Goal: Information Seeking & Learning: Find specific fact

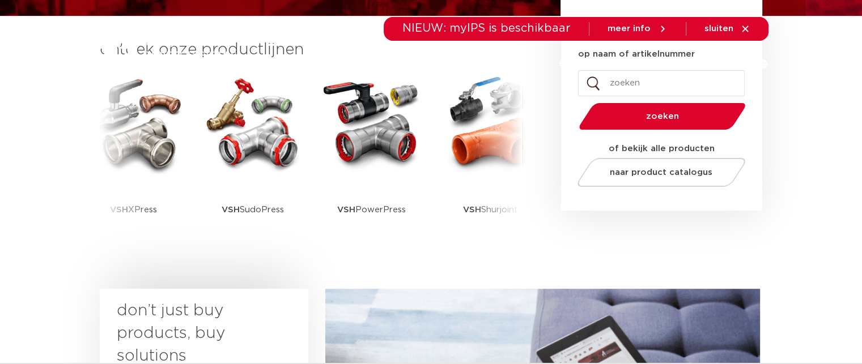
scroll to position [318, 0]
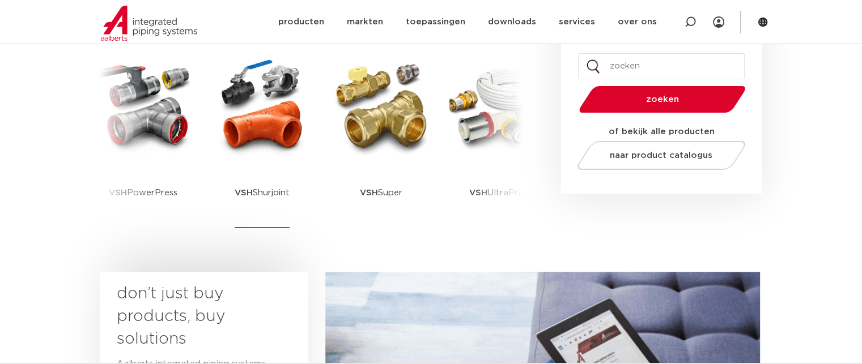
click at [309, 108] on img at bounding box center [262, 107] width 102 height 102
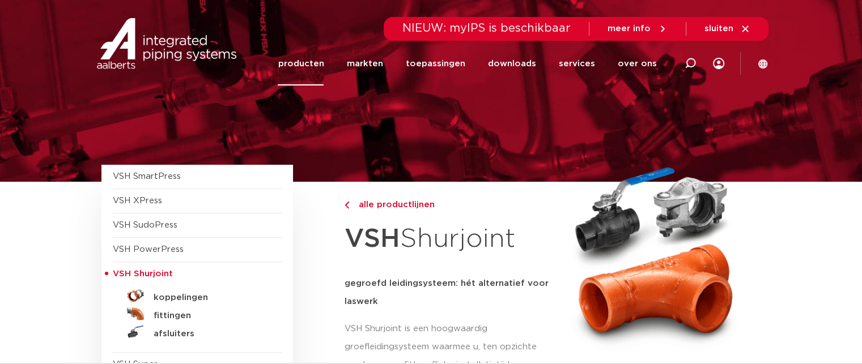
click at [318, 61] on link "producten" at bounding box center [301, 64] width 46 height 44
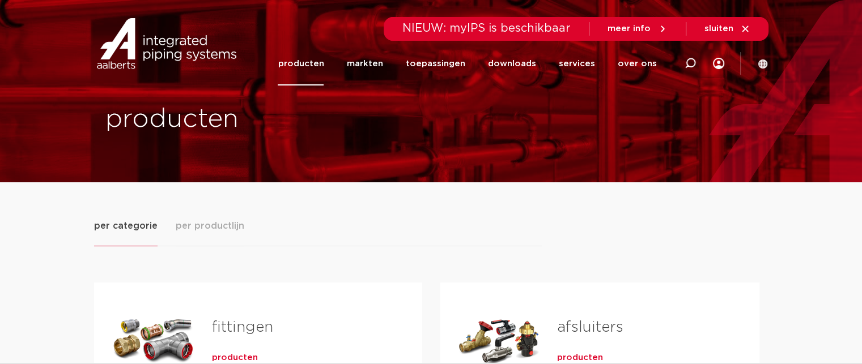
click at [175, 50] on img at bounding box center [166, 43] width 145 height 51
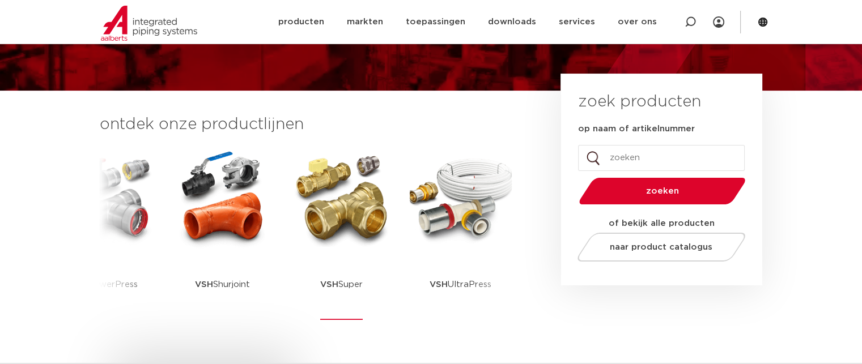
click at [329, 206] on img at bounding box center [342, 198] width 102 height 102
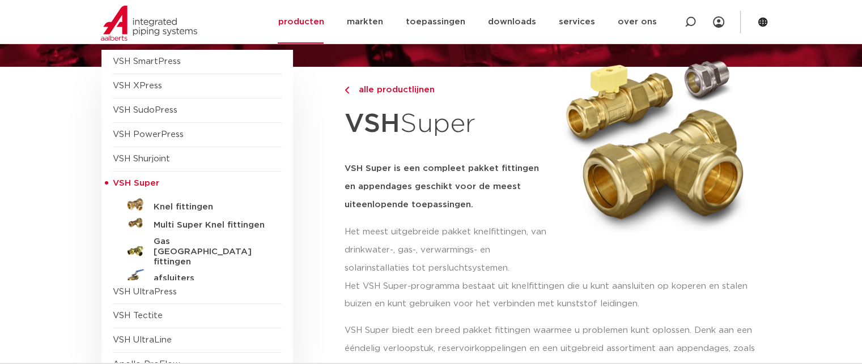
scroll to position [113, 0]
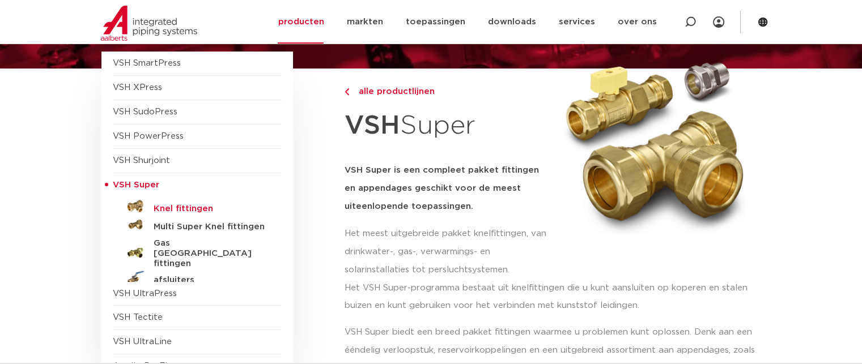
click at [202, 211] on h5 "Knel fittingen" at bounding box center [210, 209] width 112 height 10
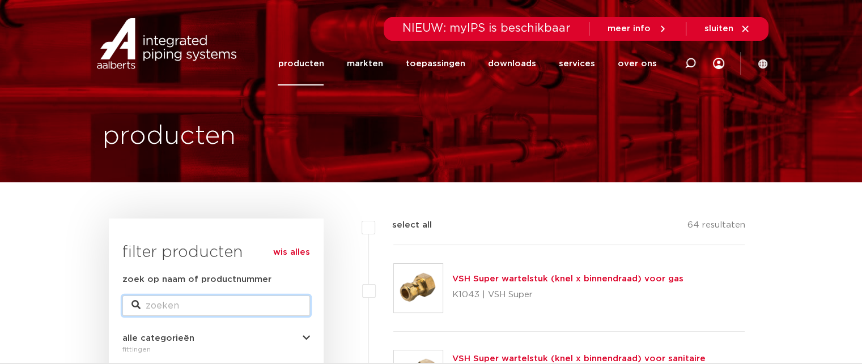
click at [190, 303] on input "zoek op naam of productnummer" at bounding box center [216, 306] width 188 height 20
paste input "0604076"
type input "0604076"
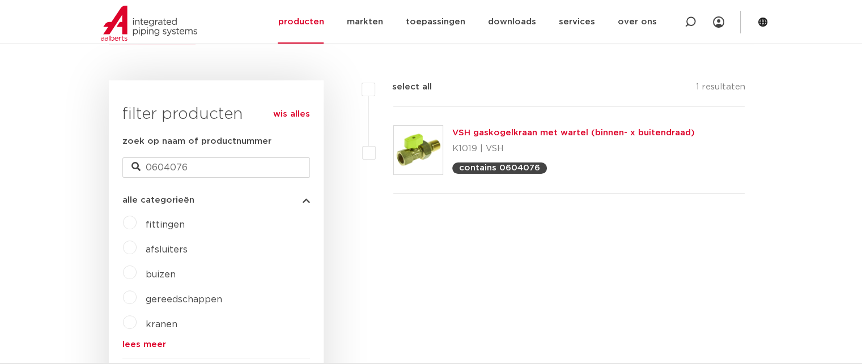
scroll to position [227, 0]
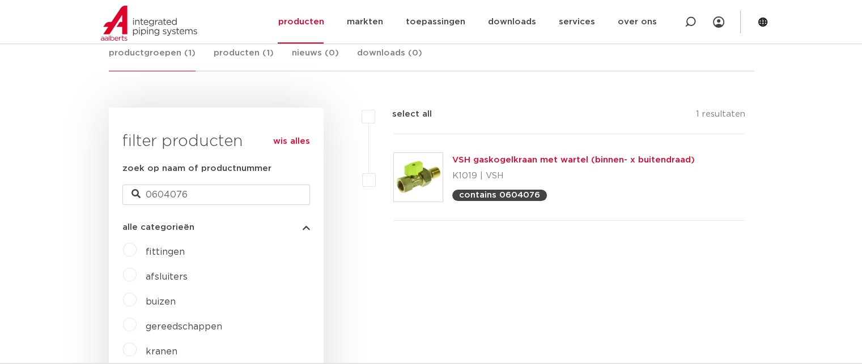
click at [156, 274] on span "afsluiters" at bounding box center [167, 277] width 42 height 9
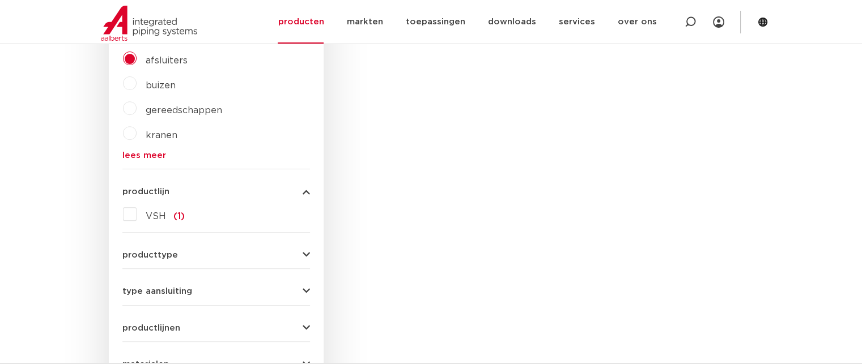
scroll to position [283, 0]
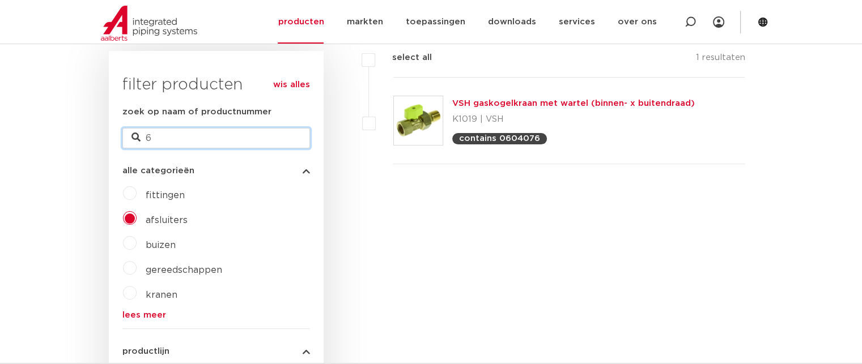
click at [190, 135] on input "6" at bounding box center [216, 138] width 188 height 20
type input "6"
type input "afsluiters"
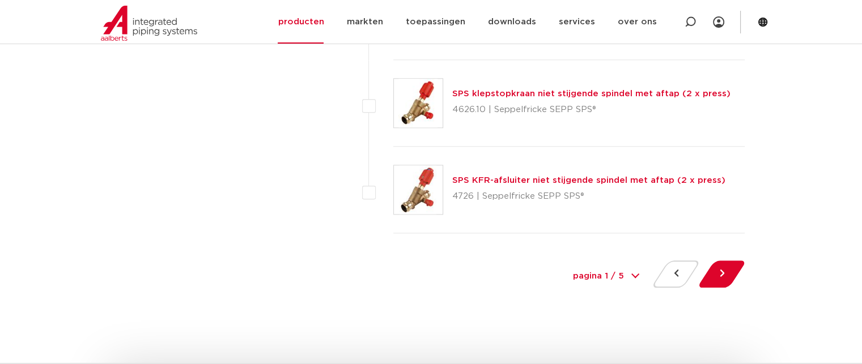
scroll to position [5553, 0]
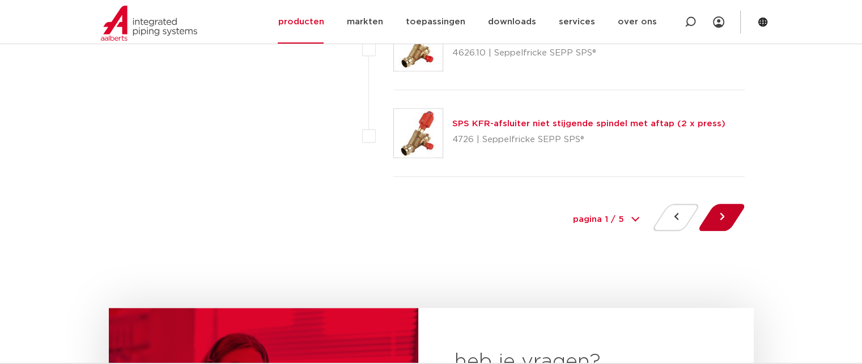
click at [717, 219] on button at bounding box center [721, 217] width 32 height 27
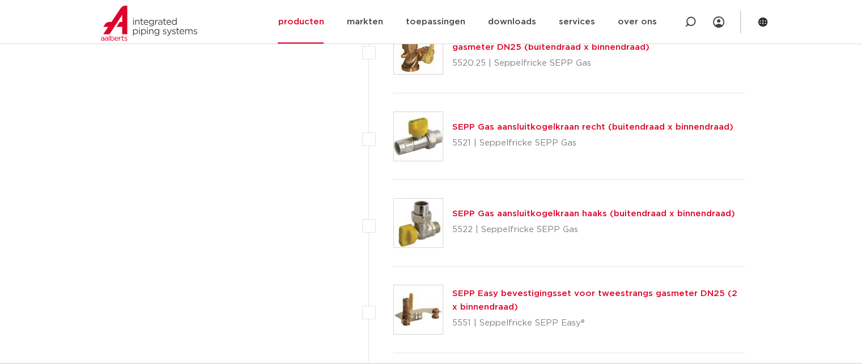
scroll to position [3796, 0]
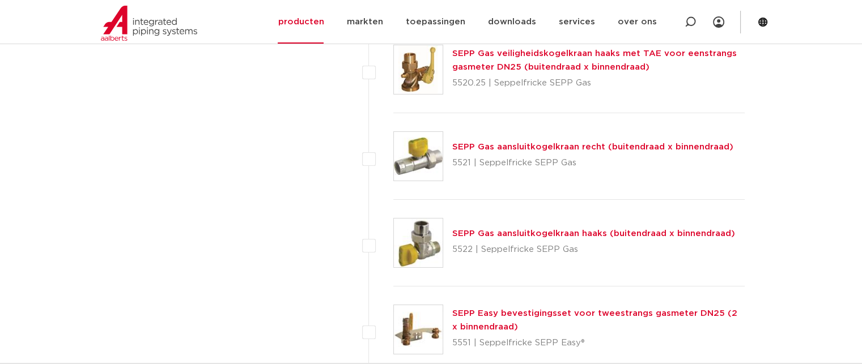
click at [575, 143] on link "SEPP Gas aansluitkogelkraan recht (buitendraad x binnendraad)" at bounding box center [592, 147] width 281 height 8
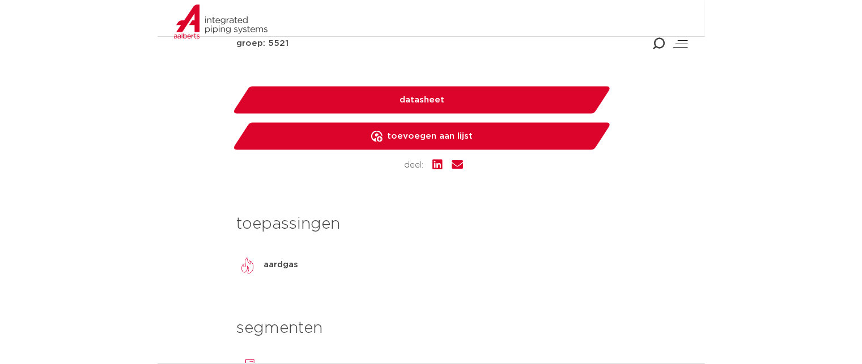
scroll to position [567, 0]
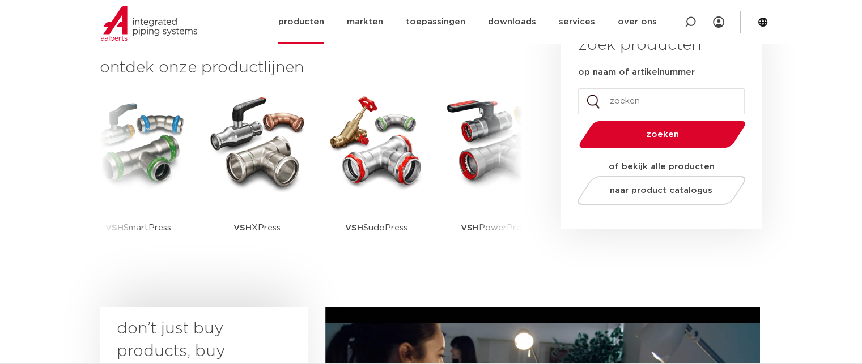
click at [308, 24] on link "producten" at bounding box center [301, 22] width 46 height 44
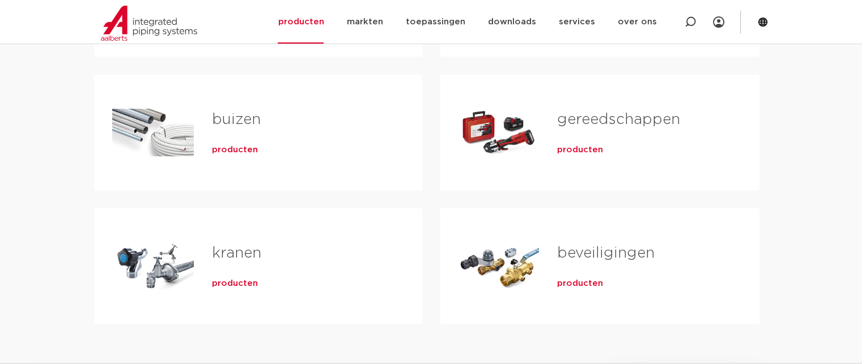
scroll to position [340, 0]
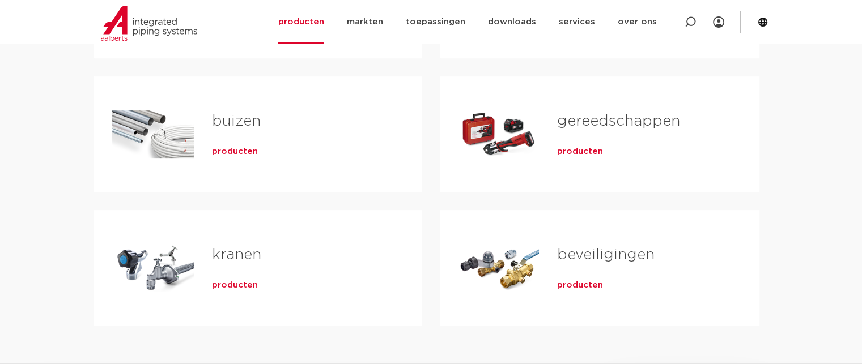
click at [576, 279] on div "producten" at bounding box center [639, 283] width 165 height 16
click at [576, 283] on span "producten" at bounding box center [580, 285] width 46 height 11
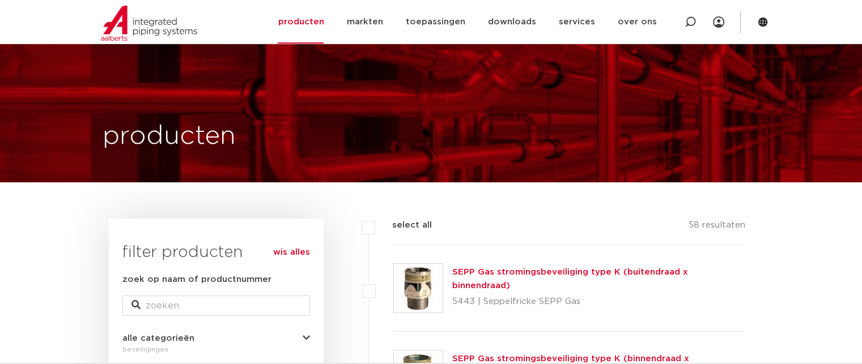
scroll to position [227, 0]
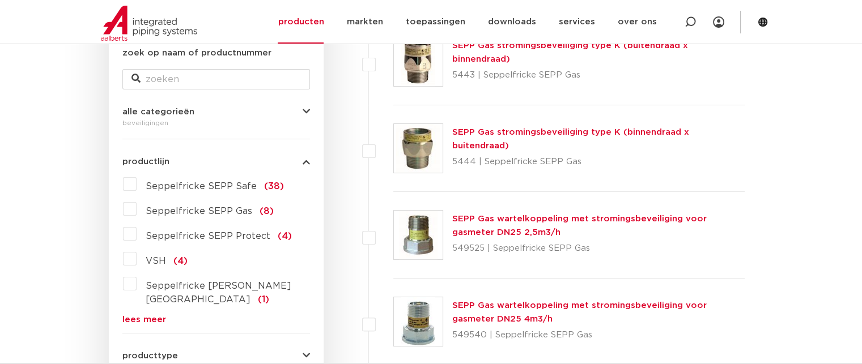
click at [138, 316] on link "lees meer" at bounding box center [216, 320] width 188 height 8
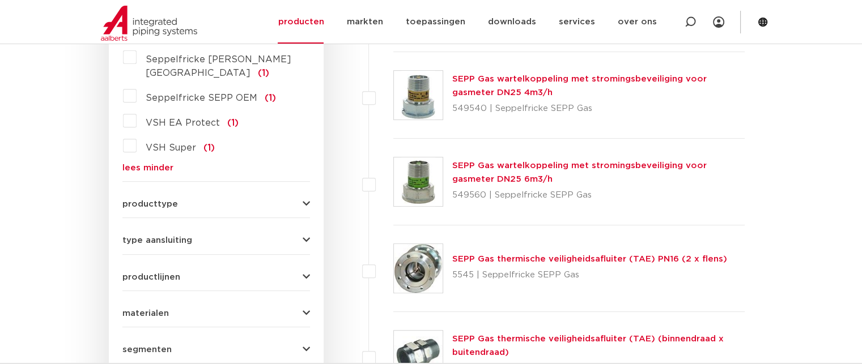
scroll to position [397, 0]
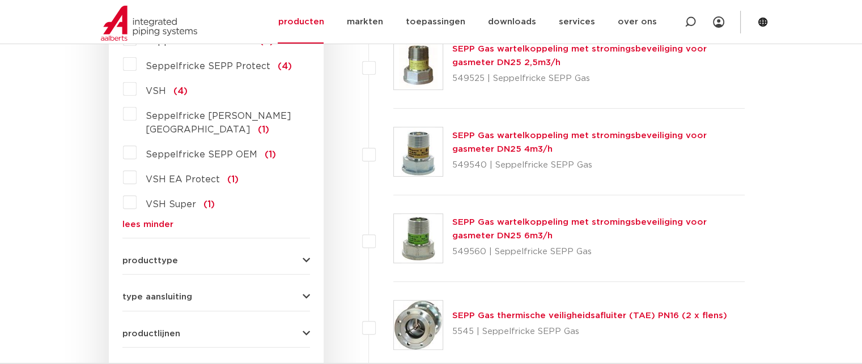
click at [304, 293] on icon "button" at bounding box center [306, 297] width 7 height 8
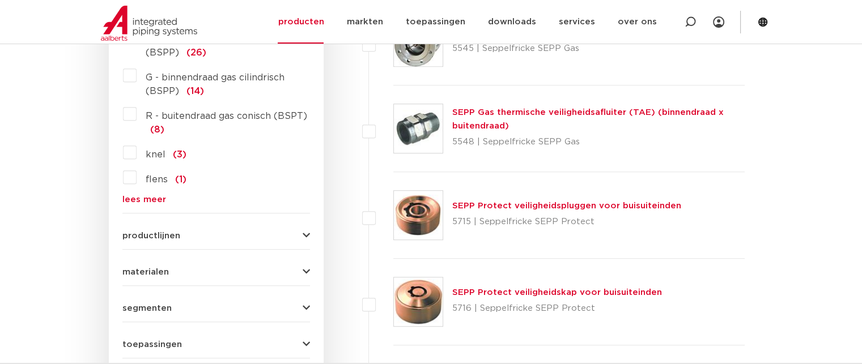
scroll to position [737, 0]
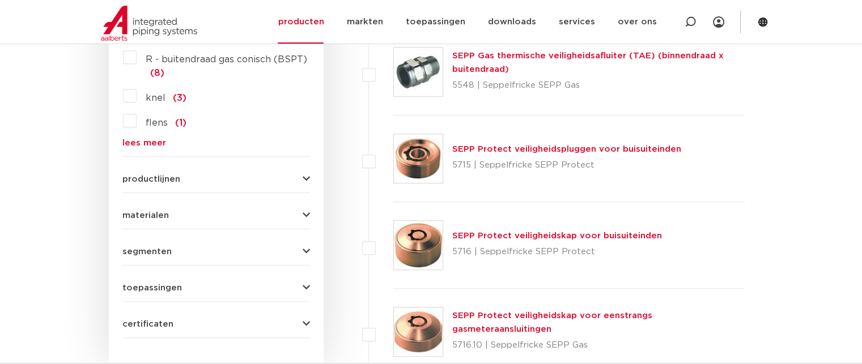
click at [304, 175] on icon "button" at bounding box center [306, 179] width 7 height 8
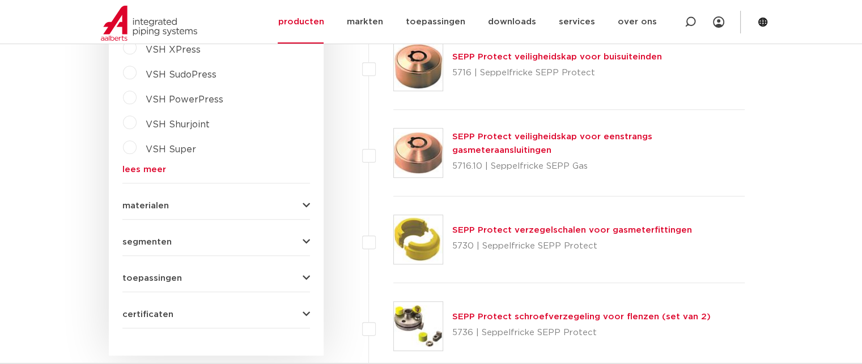
scroll to position [907, 0]
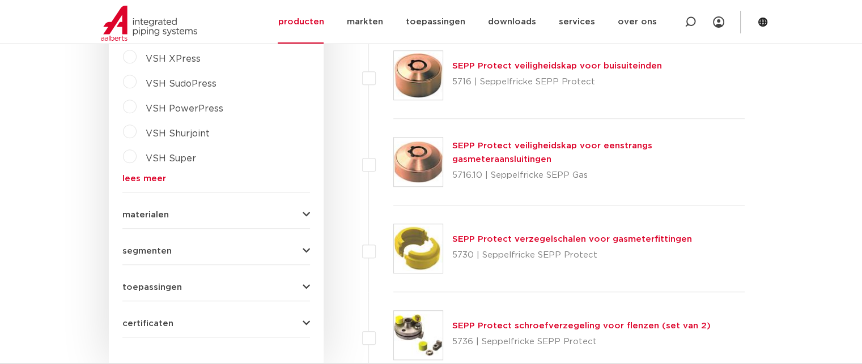
click at [306, 283] on icon "button" at bounding box center [306, 287] width 7 height 8
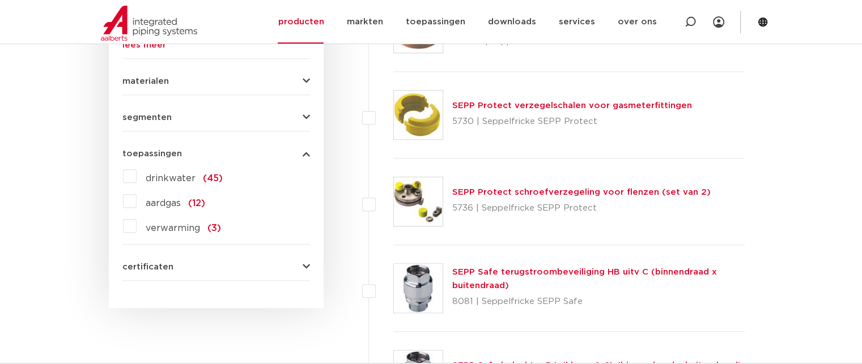
scroll to position [1020, 0]
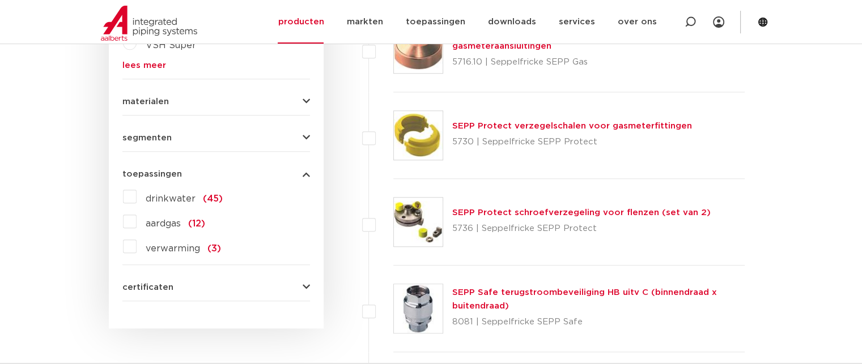
click at [305, 134] on icon "button" at bounding box center [306, 138] width 7 height 8
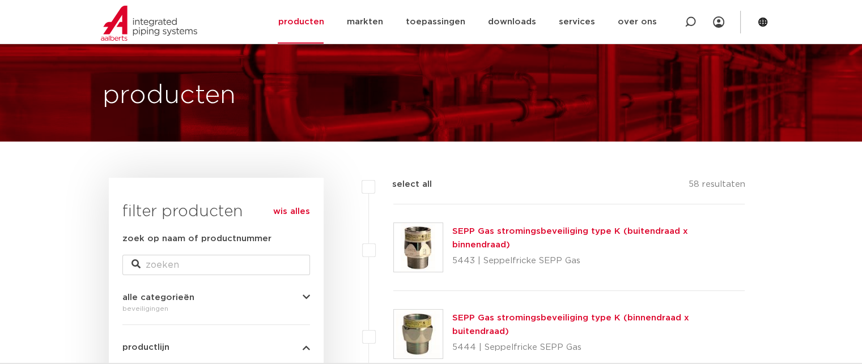
scroll to position [0, 0]
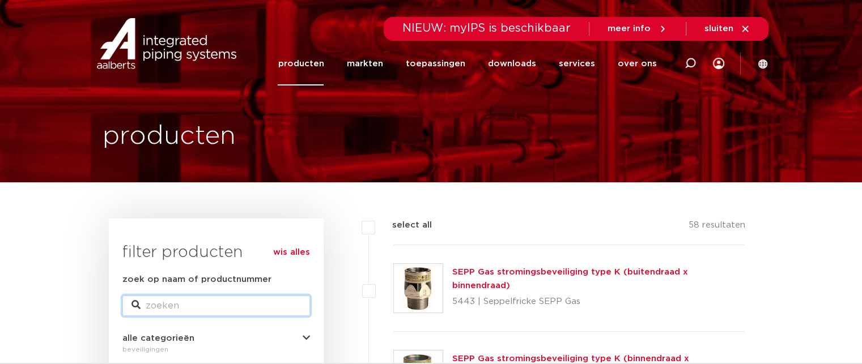
click at [193, 305] on input "zoek op naam of productnummer" at bounding box center [216, 306] width 188 height 20
type input "afsluiters"
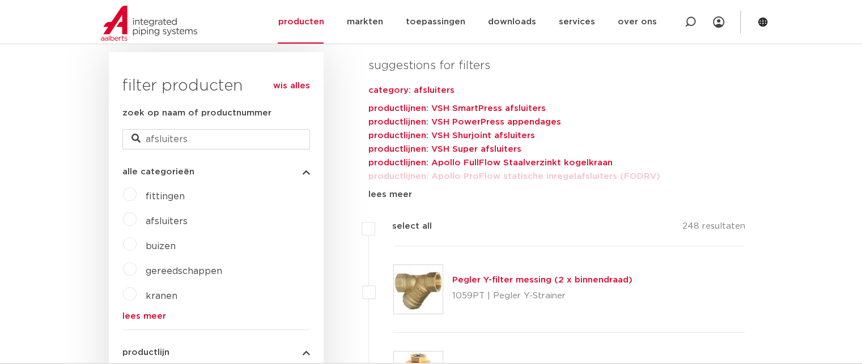
scroll to position [283, 0]
click at [134, 224] on div "fittingen afsluiters buizen gereedschappen kranen beveiligingen lees meer lees …" at bounding box center [216, 251] width 188 height 135
click at [137, 220] on label "afsluiters" at bounding box center [162, 218] width 51 height 18
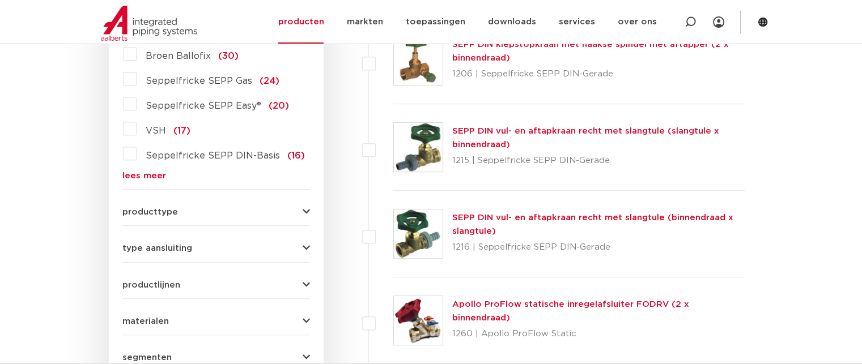
scroll to position [623, 0]
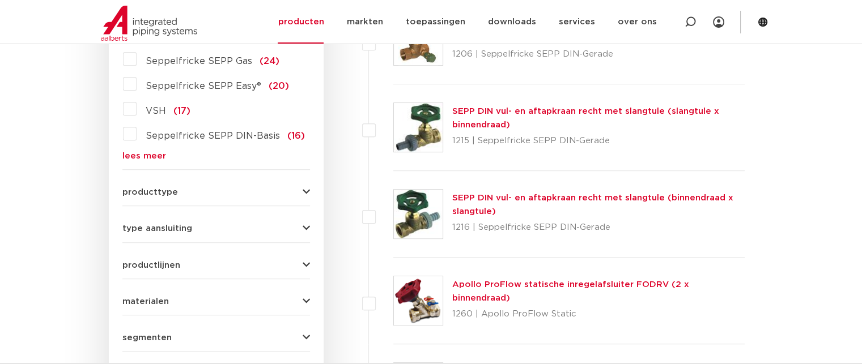
click at [299, 231] on button "type aansluiting" at bounding box center [216, 228] width 188 height 8
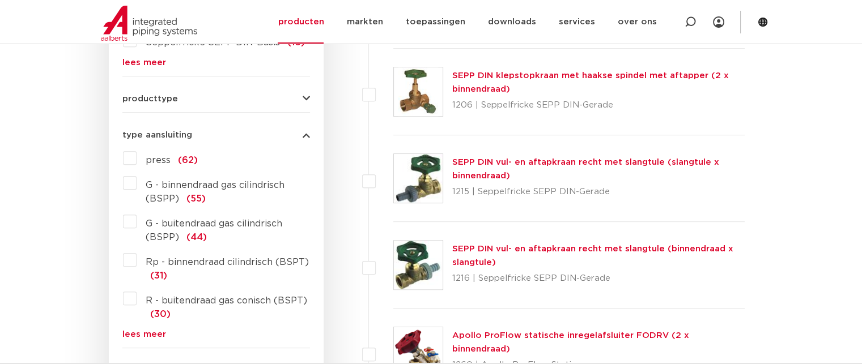
scroll to position [648, 0]
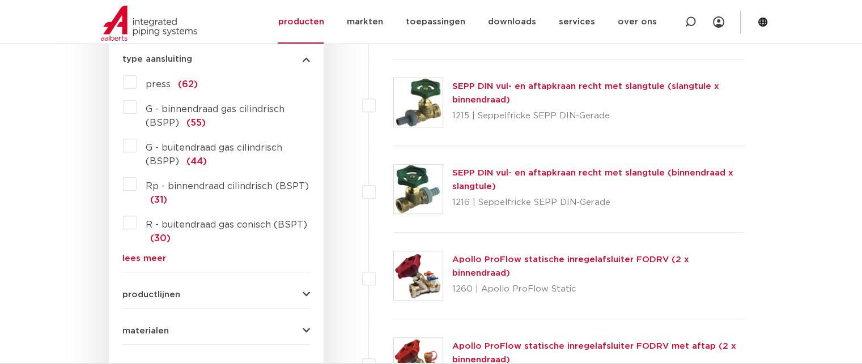
click at [134, 259] on link "lees meer" at bounding box center [216, 258] width 188 height 8
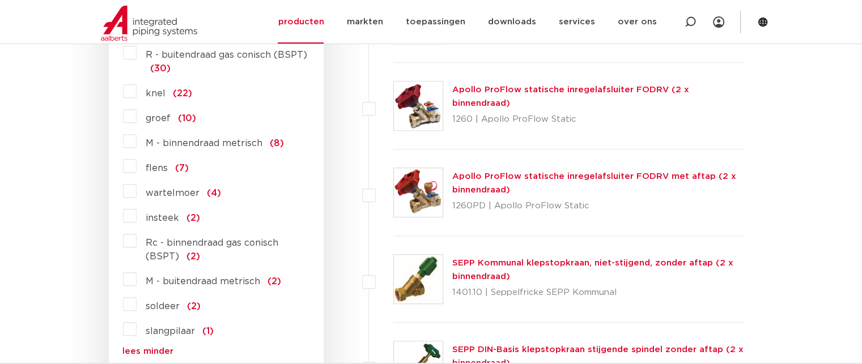
scroll to position [875, 0]
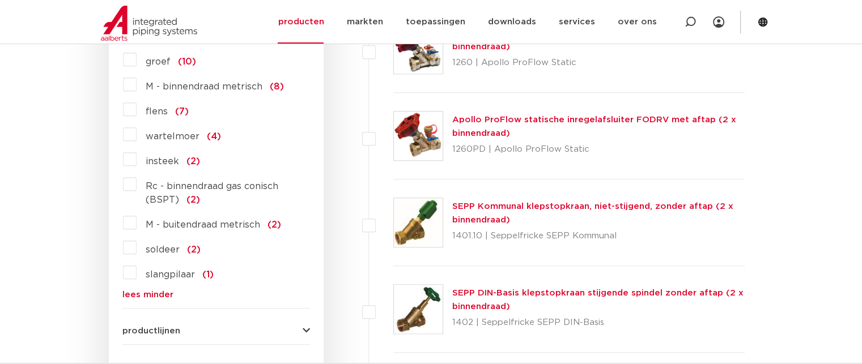
click at [206, 223] on span "M - buitendraad metrisch" at bounding box center [203, 224] width 114 height 9
click at [0, 0] on input "M - buitendraad metrisch (2)" at bounding box center [0, 0] width 0 height 0
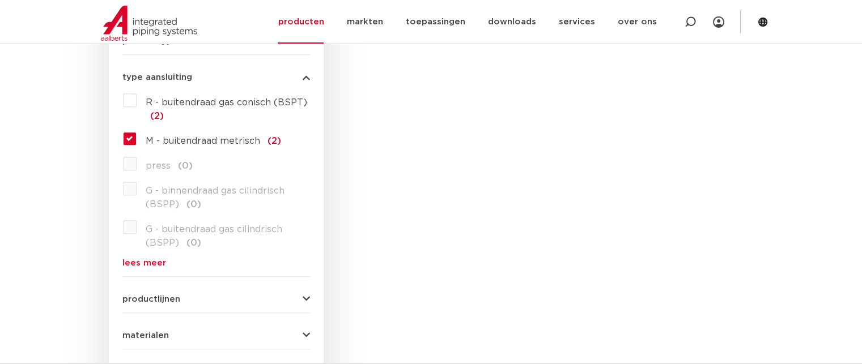
scroll to position [591, 0]
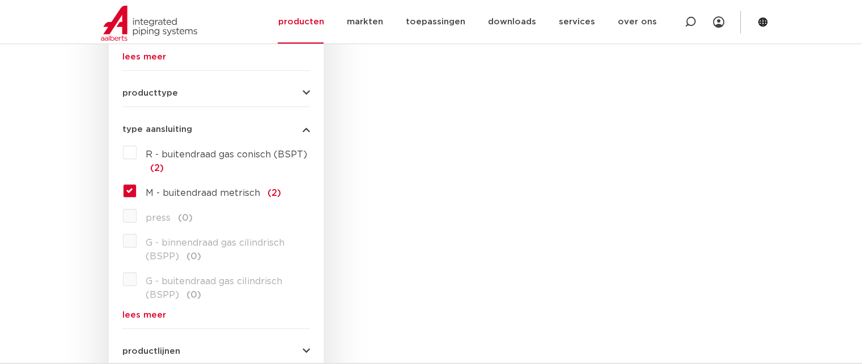
click at [137, 156] on label "R - buitendraad gas conisch (BSPT) (2)" at bounding box center [223, 159] width 173 height 32
click at [0, 0] on input "R - buitendraad gas conisch (BSPT) (2)" at bounding box center [0, 0] width 0 height 0
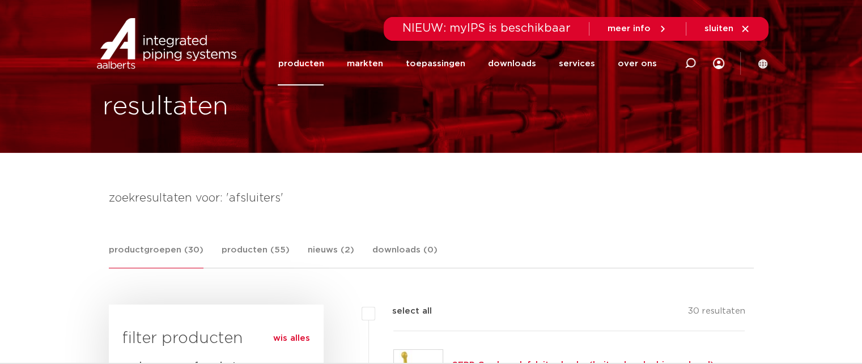
scroll to position [57, 0]
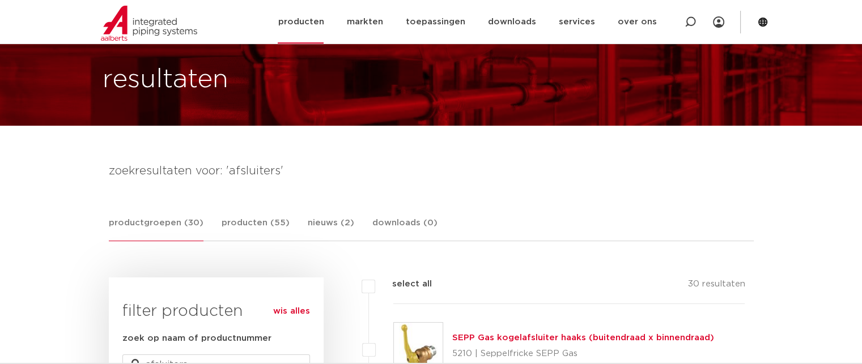
click at [152, 33] on img at bounding box center [149, 23] width 96 height 35
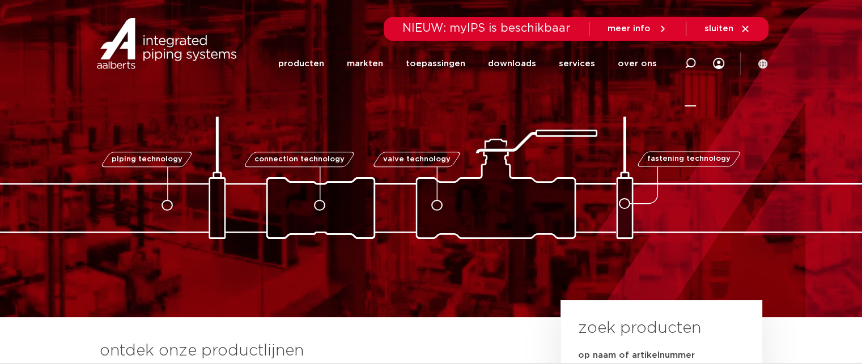
click at [689, 62] on icon at bounding box center [689, 63] width 11 height 11
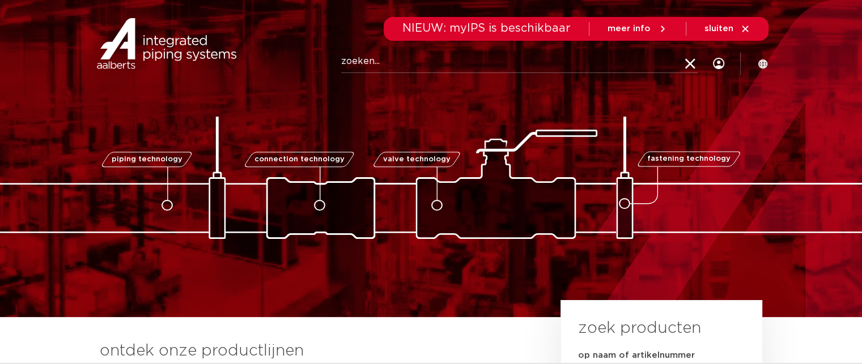
click at [346, 62] on input "Zoeken" at bounding box center [519, 61] width 356 height 23
paste input "0604076"
type input "0604076"
click button "Zoeken" at bounding box center [0, 0] width 0 height 0
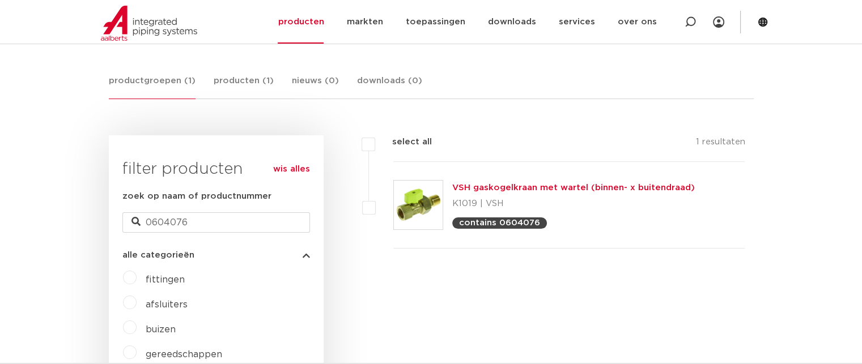
scroll to position [178, 0]
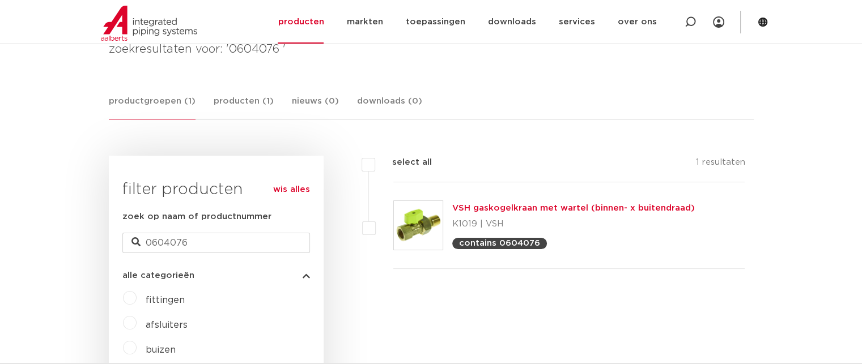
click at [463, 227] on p "K1019 | VSH" at bounding box center [573, 224] width 242 height 18
drag, startPoint x: 478, startPoint y: 222, endPoint x: 449, endPoint y: 224, distance: 29.0
click at [449, 224] on div "VSH gaskogelkraan met wartel (binnen- x buitendraad) K1019 | VSH contains 06040…" at bounding box center [569, 225] width 352 height 87
copy p "K1019"
drag, startPoint x: 195, startPoint y: 243, endPoint x: 89, endPoint y: 229, distance: 106.9
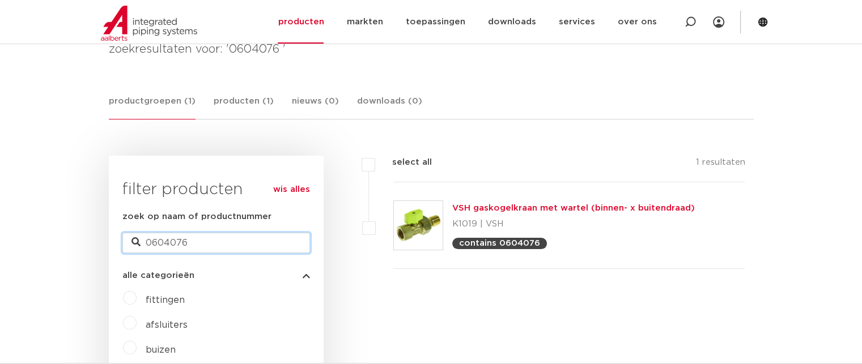
paste input "K1019"
type input "K1019"
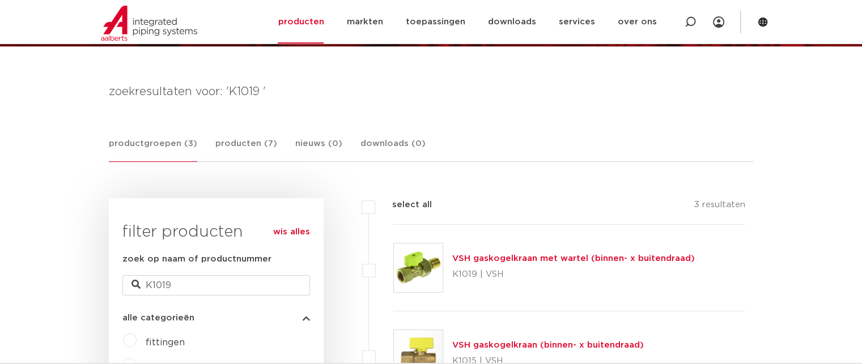
scroll to position [113, 0]
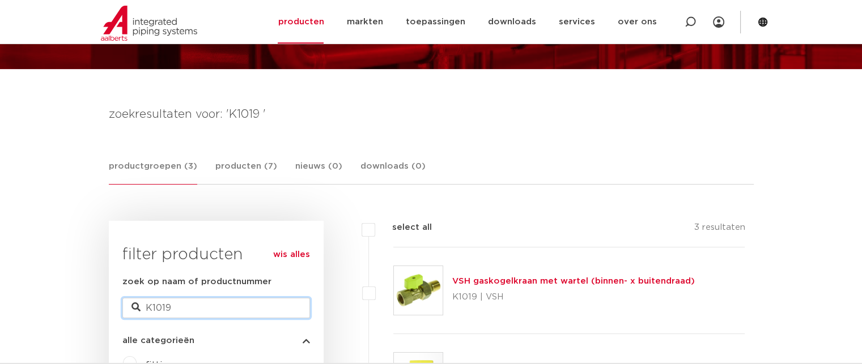
drag, startPoint x: 203, startPoint y: 308, endPoint x: 190, endPoint y: 310, distance: 13.2
click at [190, 310] on input "K1019" at bounding box center [216, 308] width 188 height 20
drag, startPoint x: 185, startPoint y: 306, endPoint x: 56, endPoint y: 317, distance: 130.2
paste input "buitendraad/buitendraad"
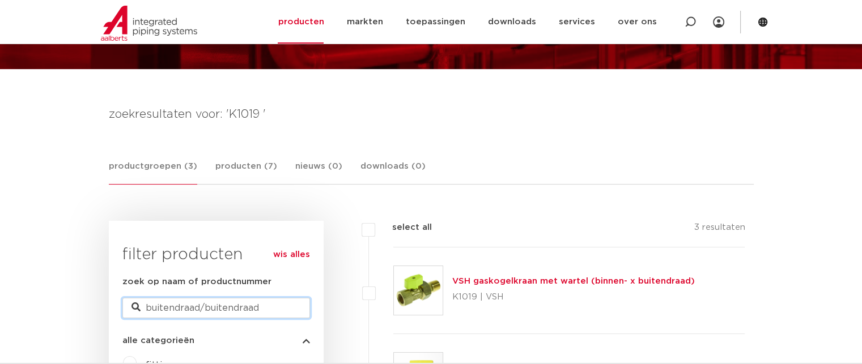
type input "buitendraad/buitendraad"
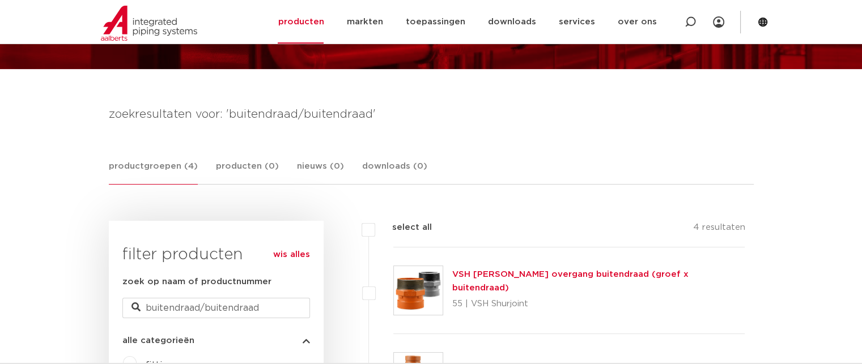
scroll to position [227, 0]
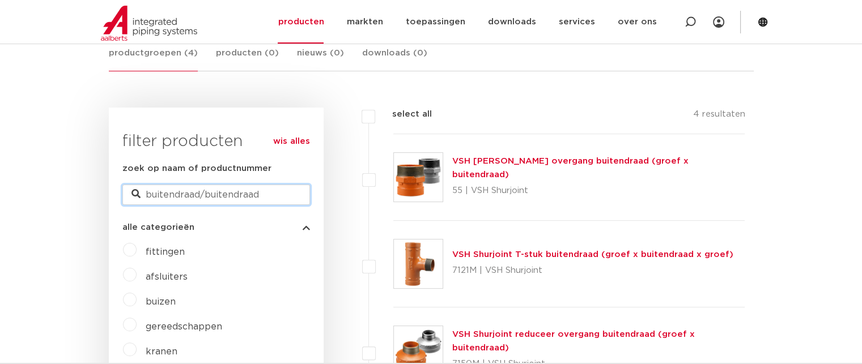
click at [273, 197] on input "buitendraad/buitendraad" at bounding box center [216, 195] width 188 height 20
type input "buitendraad"
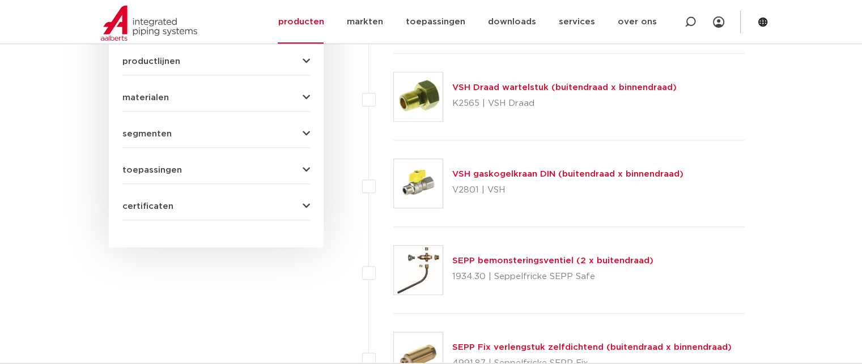
scroll to position [855, 0]
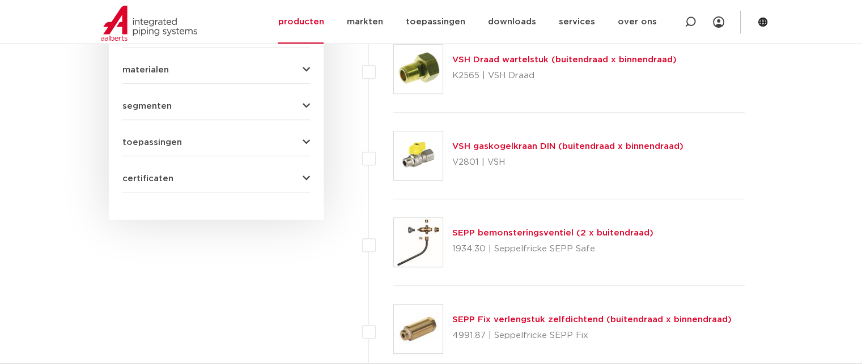
click at [536, 142] on link "VSH gaskogelkraan DIN (buitendraad x binnendraad)" at bounding box center [567, 146] width 231 height 8
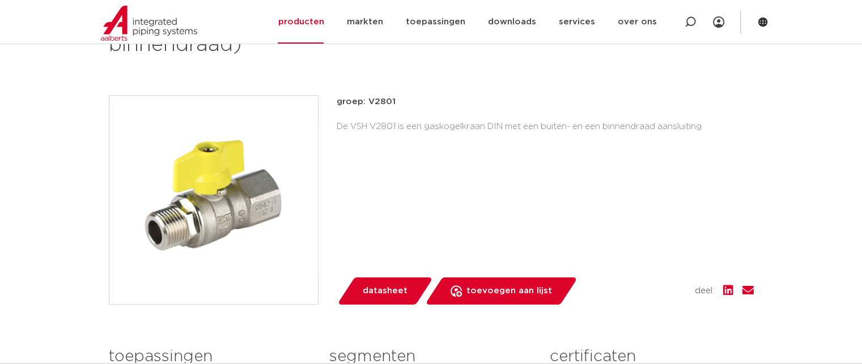
scroll to position [113, 0]
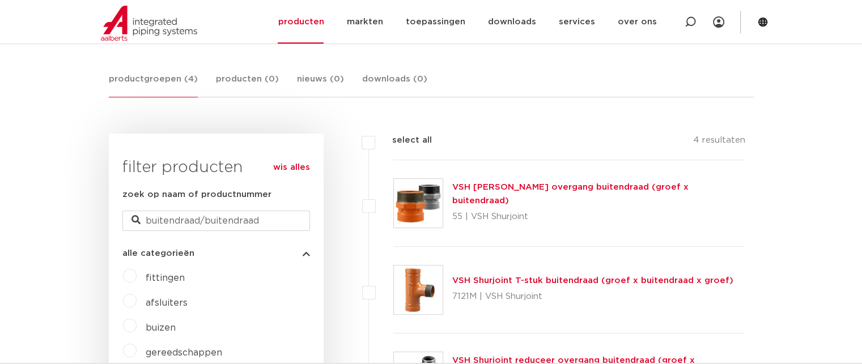
scroll to position [175, 0]
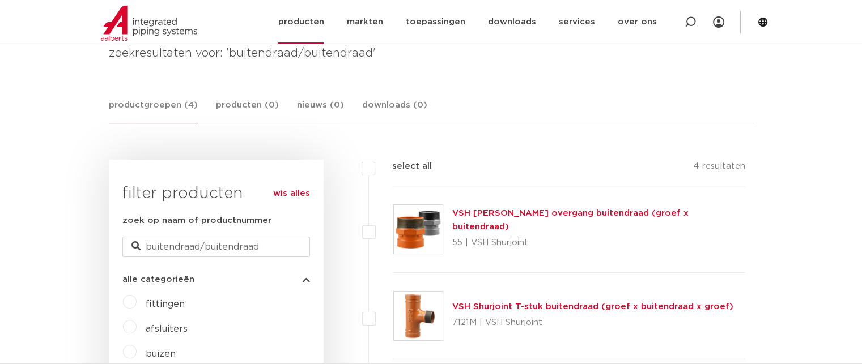
click at [134, 38] on img at bounding box center [149, 23] width 96 height 35
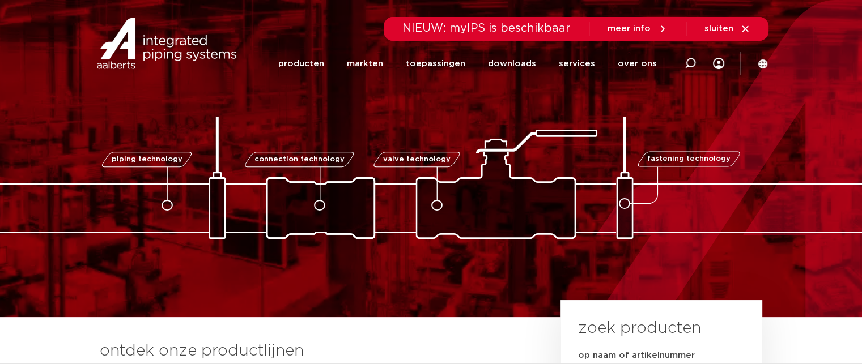
click at [211, 52] on img at bounding box center [166, 43] width 145 height 51
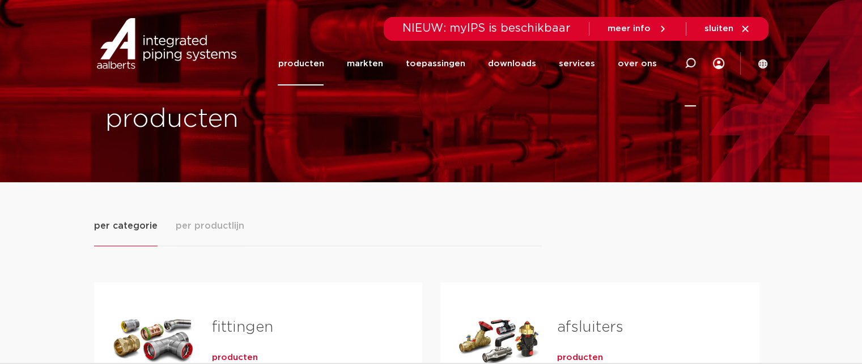
click at [688, 61] on icon at bounding box center [689, 63] width 11 height 11
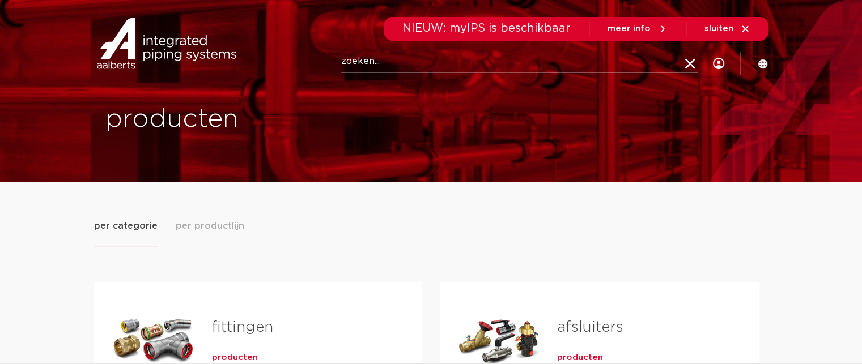
paste input "0861498"
type input "0861498"
click button "Zoeken" at bounding box center [0, 0] width 0 height 0
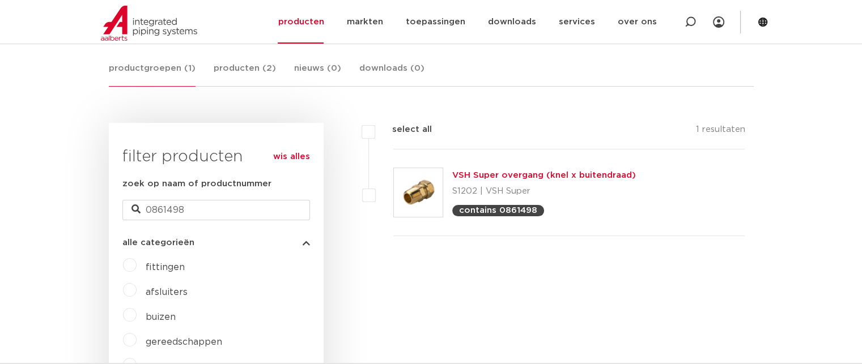
scroll to position [231, 0]
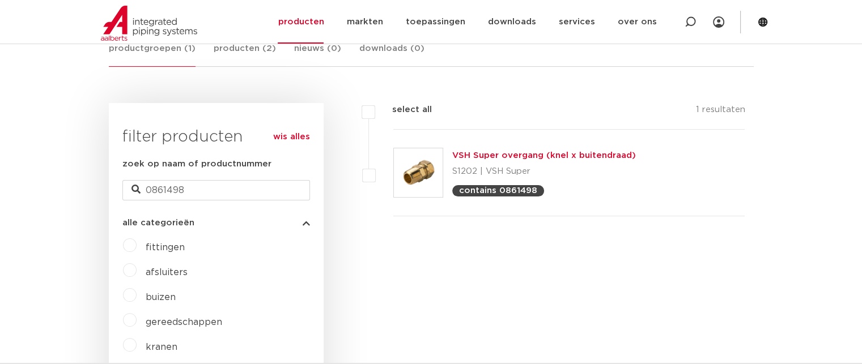
click at [475, 158] on link "VSH Super overgang (knel x buitendraad)" at bounding box center [544, 155] width 184 height 8
click at [476, 159] on link "VSH Super overgang (knel x buitendraad)" at bounding box center [544, 155] width 184 height 8
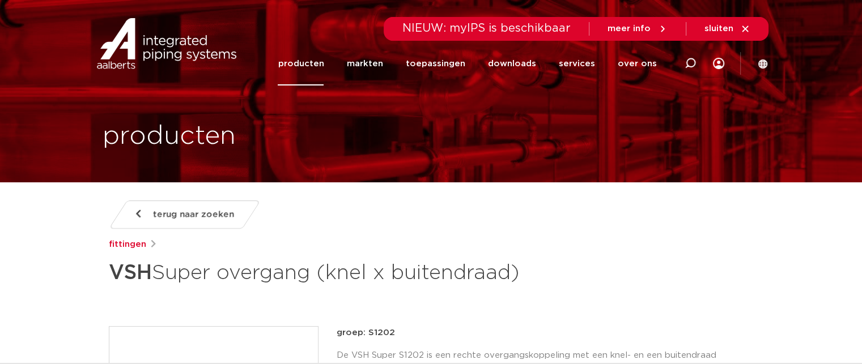
click at [143, 25] on img at bounding box center [166, 43] width 145 height 51
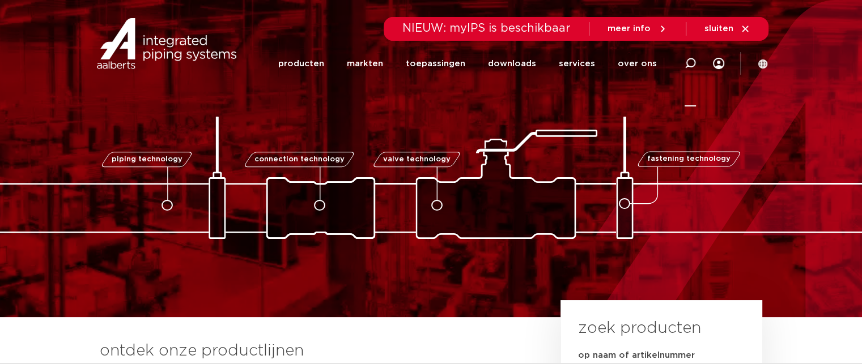
click at [687, 61] on icon at bounding box center [690, 64] width 14 height 14
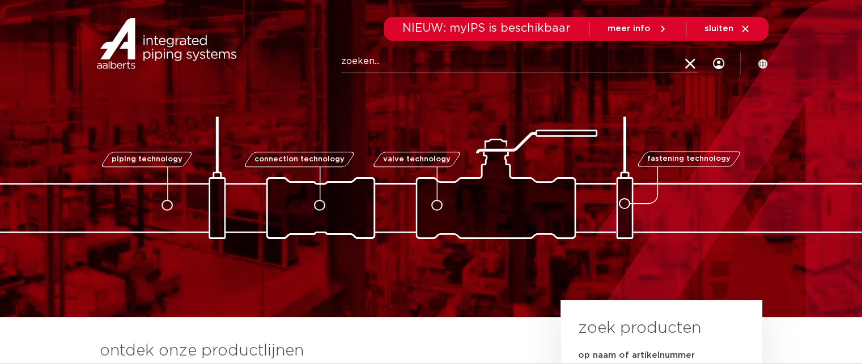
click at [378, 61] on input "Zoeken" at bounding box center [519, 61] width 356 height 23
paste input "1160T2910002"
type input "1160T2910002"
click button "Zoeken" at bounding box center [0, 0] width 0 height 0
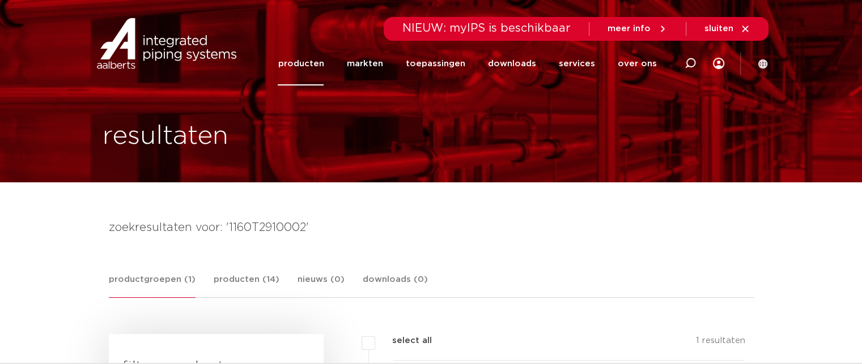
click at [275, 219] on h4 "zoekresultaten voor: '1160T2910002'" at bounding box center [431, 228] width 645 height 18
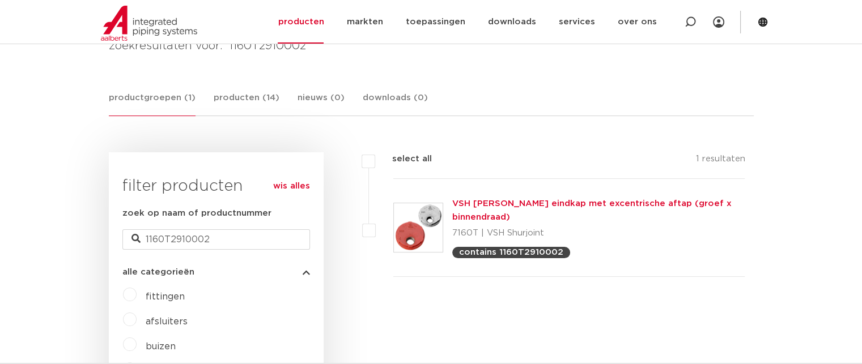
scroll to position [227, 0]
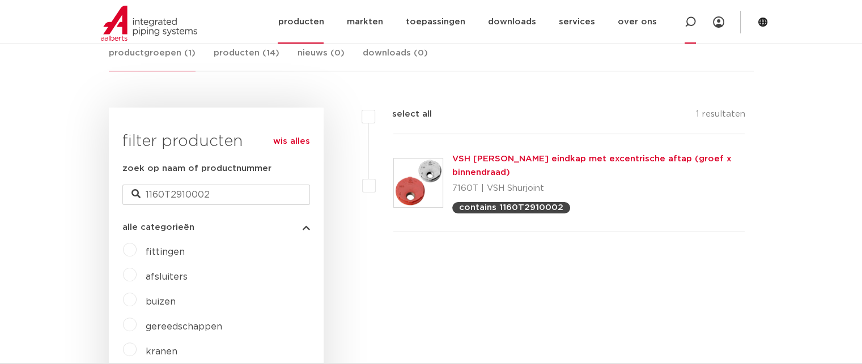
click at [690, 25] on icon at bounding box center [690, 22] width 14 height 14
click at [400, 19] on input "Zoeken" at bounding box center [521, 21] width 356 height 23
paste input "6204541"
type input "6204541"
click button "Zoeken" at bounding box center [0, 0] width 0 height 0
